Goal: Navigation & Orientation: Find specific page/section

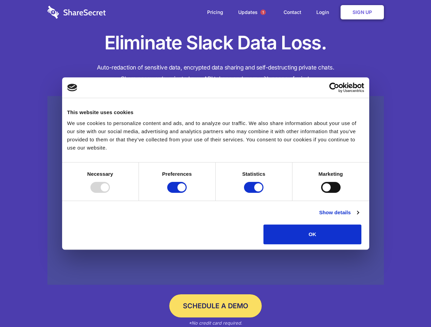
click at [110, 193] on div at bounding box center [99, 187] width 19 height 11
click at [186, 193] on input "Preferences" at bounding box center [176, 187] width 19 height 11
checkbox input "false"
click at [254, 193] on input "Statistics" at bounding box center [253, 187] width 19 height 11
checkbox input "false"
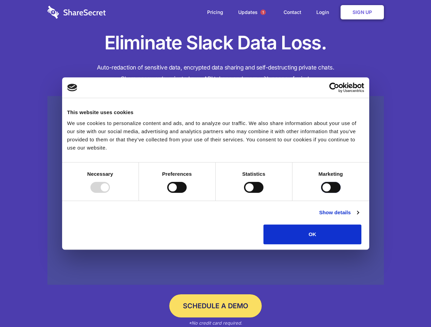
click at [321, 193] on input "Marketing" at bounding box center [330, 187] width 19 height 11
checkbox input "true"
click at [358, 217] on link "Show details" at bounding box center [339, 213] width 40 height 8
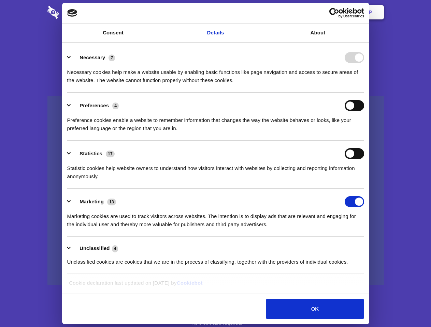
click at [364, 93] on li "Necessary 7 Necessary cookies help make a website usable by enabling basic func…" at bounding box center [215, 69] width 297 height 48
click at [262, 12] on span "1" at bounding box center [262, 12] width 5 height 5
